Goal: Information Seeking & Learning: Learn about a topic

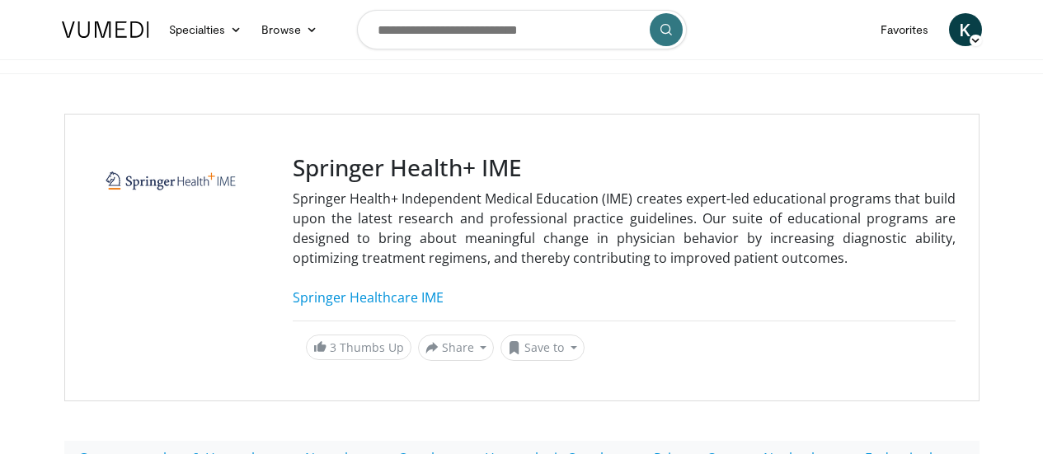
scroll to position [271, 0]
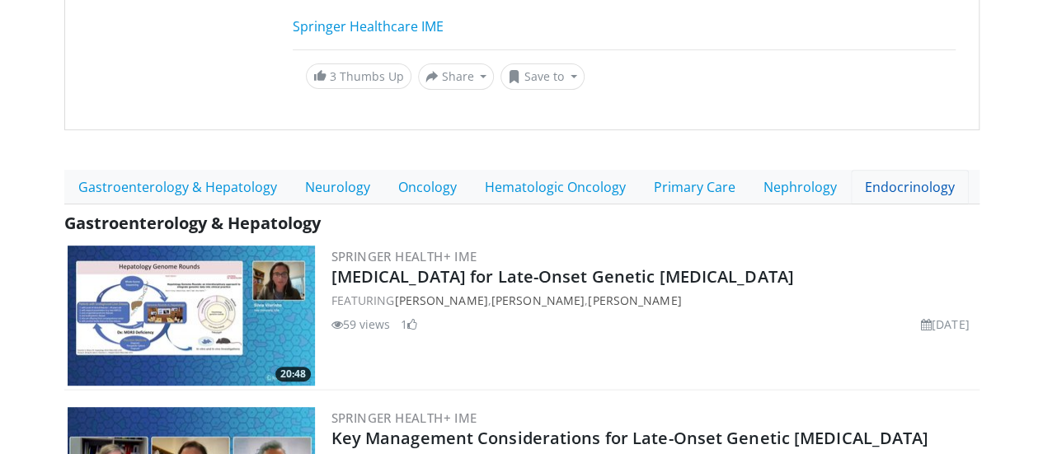
click at [851, 189] on link "Endocrinology" at bounding box center [910, 187] width 118 height 35
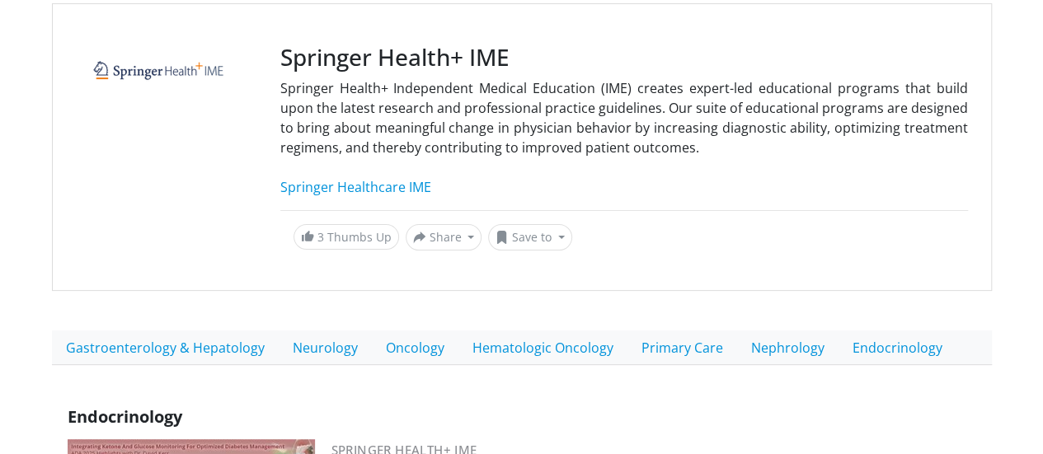
scroll to position [113, 0]
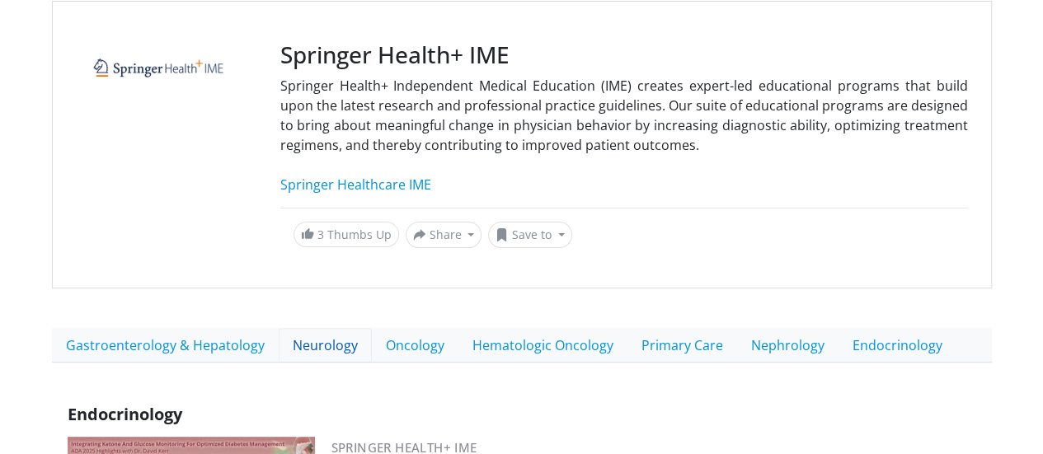
click at [279, 340] on link "Neurology" at bounding box center [325, 345] width 93 height 35
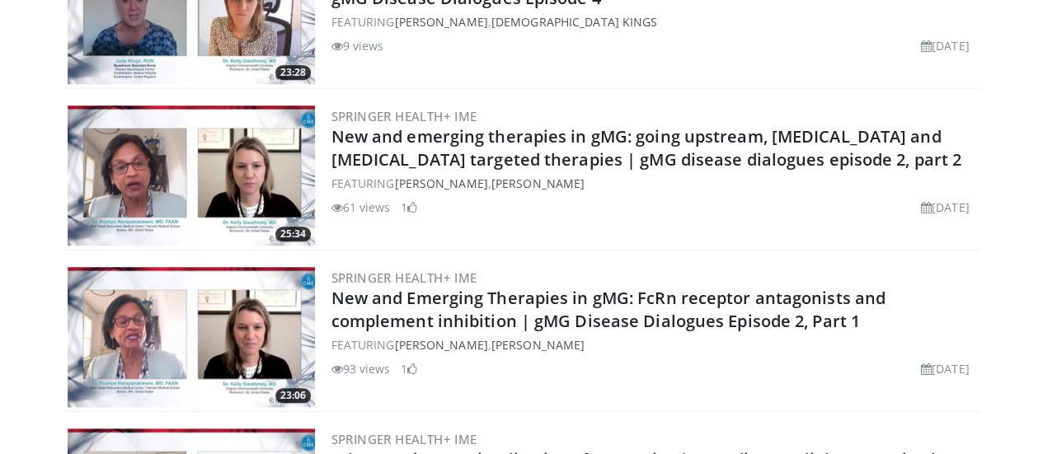
scroll to position [610, 0]
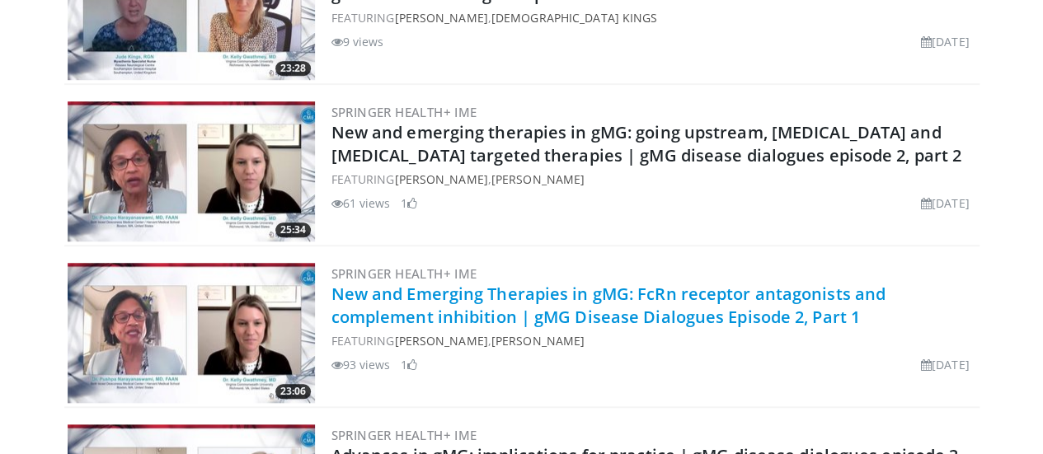
click at [528, 297] on link "New and Emerging Therapies in gMG: FcRn receptor antagonists and complement inh…" at bounding box center [608, 305] width 554 height 45
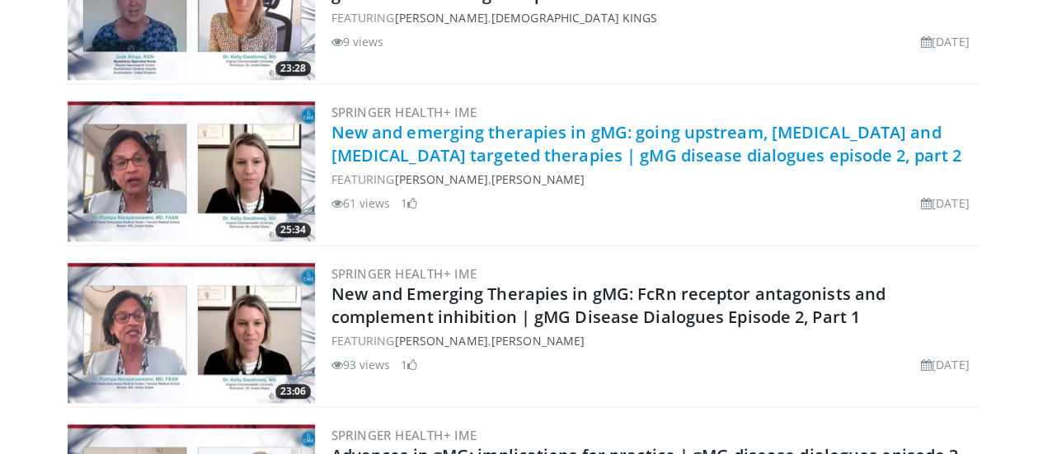
click at [496, 124] on link "New and emerging therapies in gMG: going upstream, [MEDICAL_DATA] and [MEDICAL_…" at bounding box center [646, 143] width 631 height 45
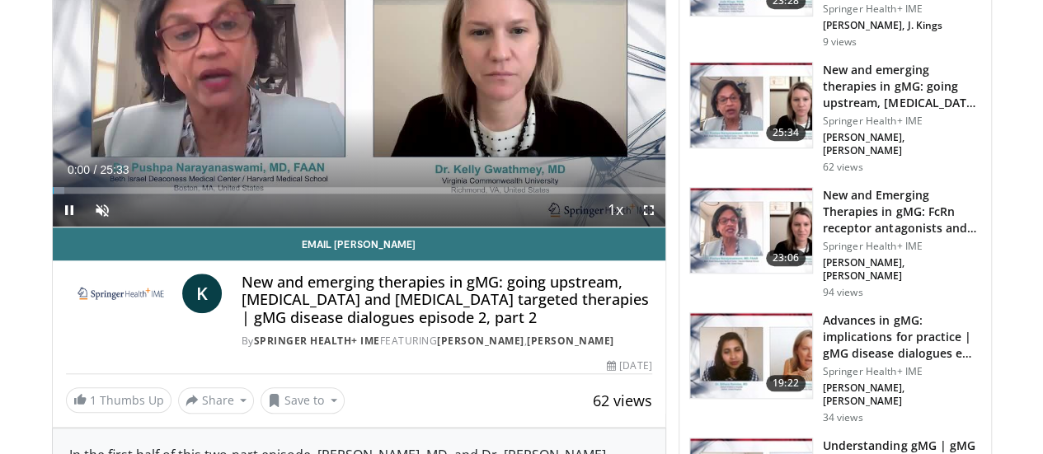
scroll to position [648, 0]
